Goal: Navigation & Orientation: Find specific page/section

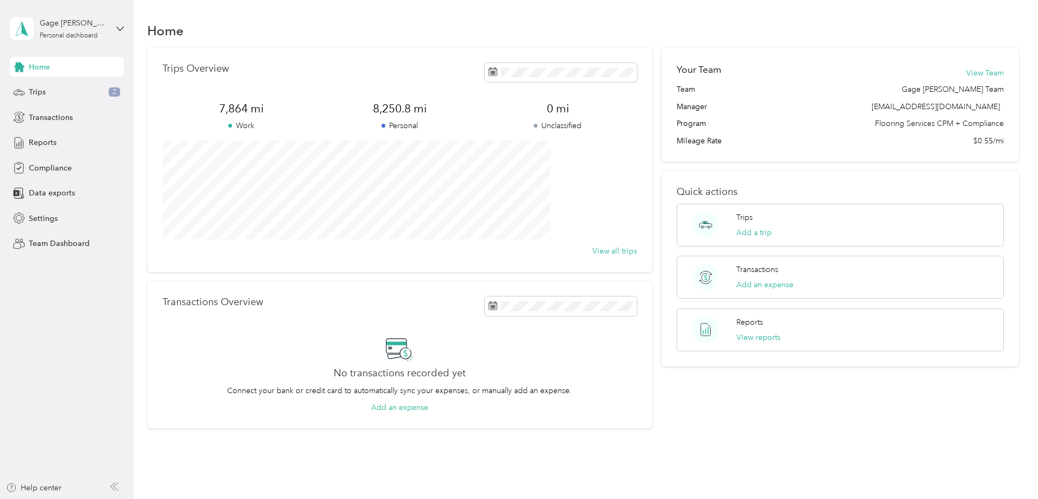
click at [46, 66] on span "Home" at bounding box center [39, 66] width 21 height 11
click at [119, 28] on icon at bounding box center [120, 29] width 8 height 8
click at [56, 90] on div "Team dashboard" at bounding box center [49, 89] width 58 height 11
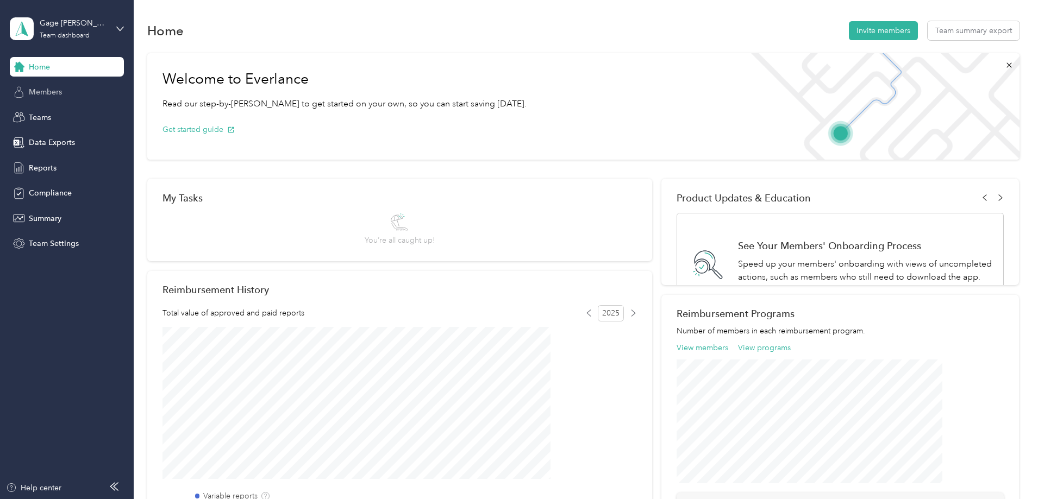
click at [51, 95] on span "Members" at bounding box center [45, 91] width 33 height 11
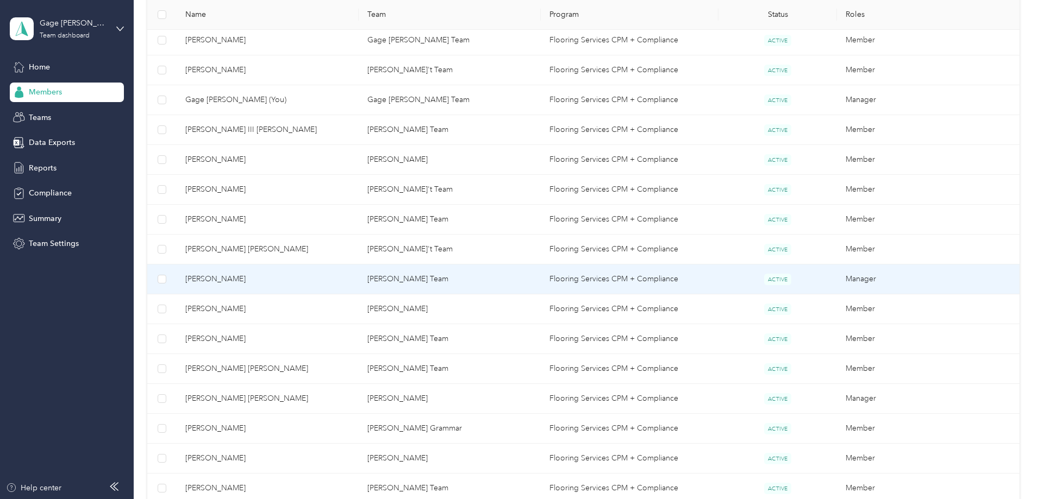
scroll to position [532, 0]
